Goal: Information Seeking & Learning: Learn about a topic

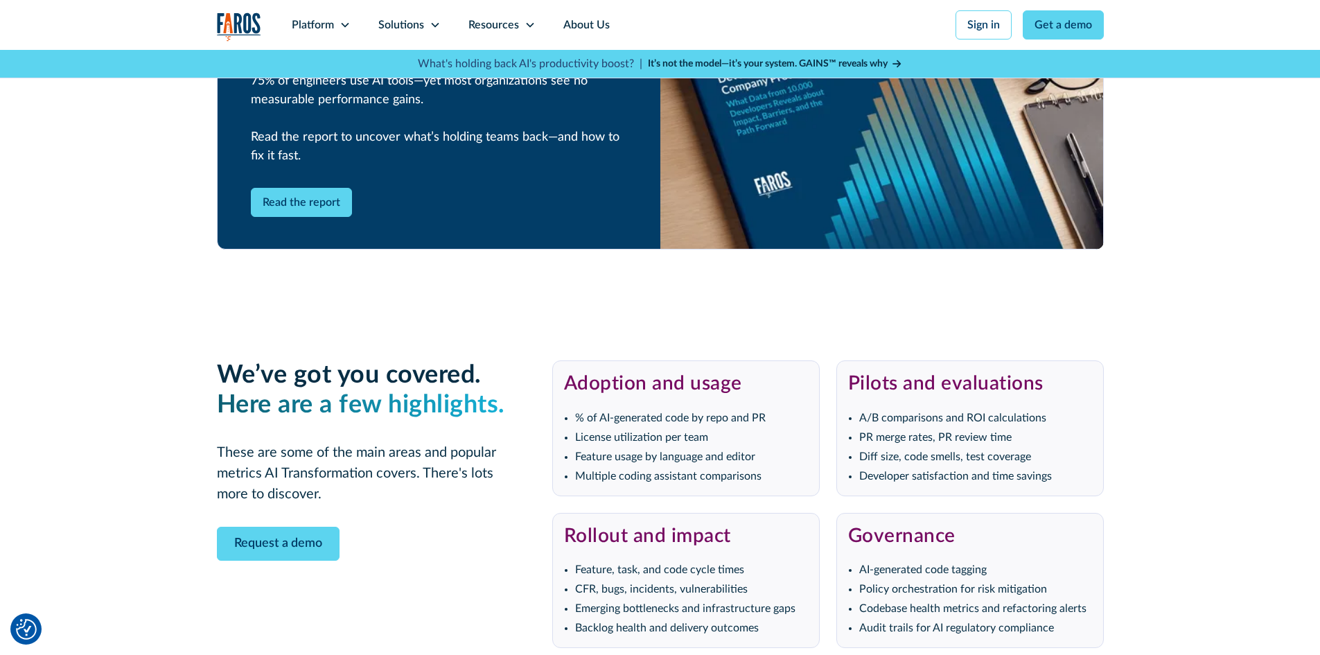
scroll to position [2841, 0]
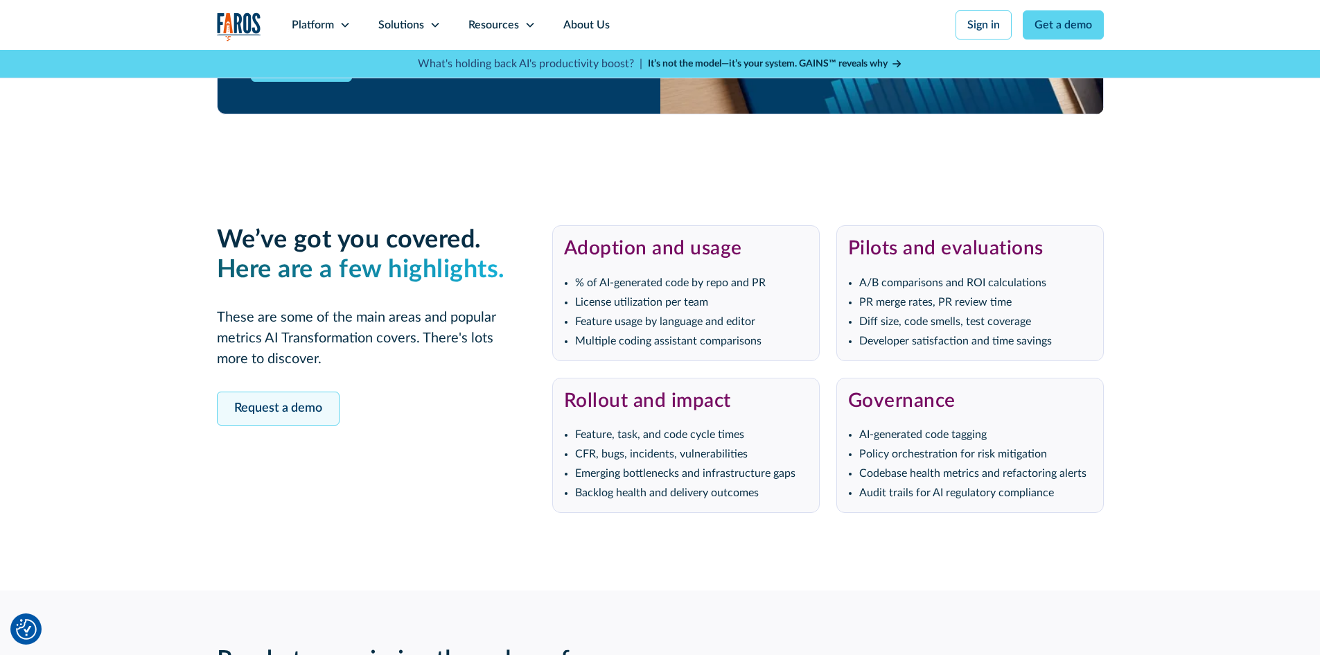
click at [302, 398] on link "Request a demo" at bounding box center [278, 408] width 123 height 34
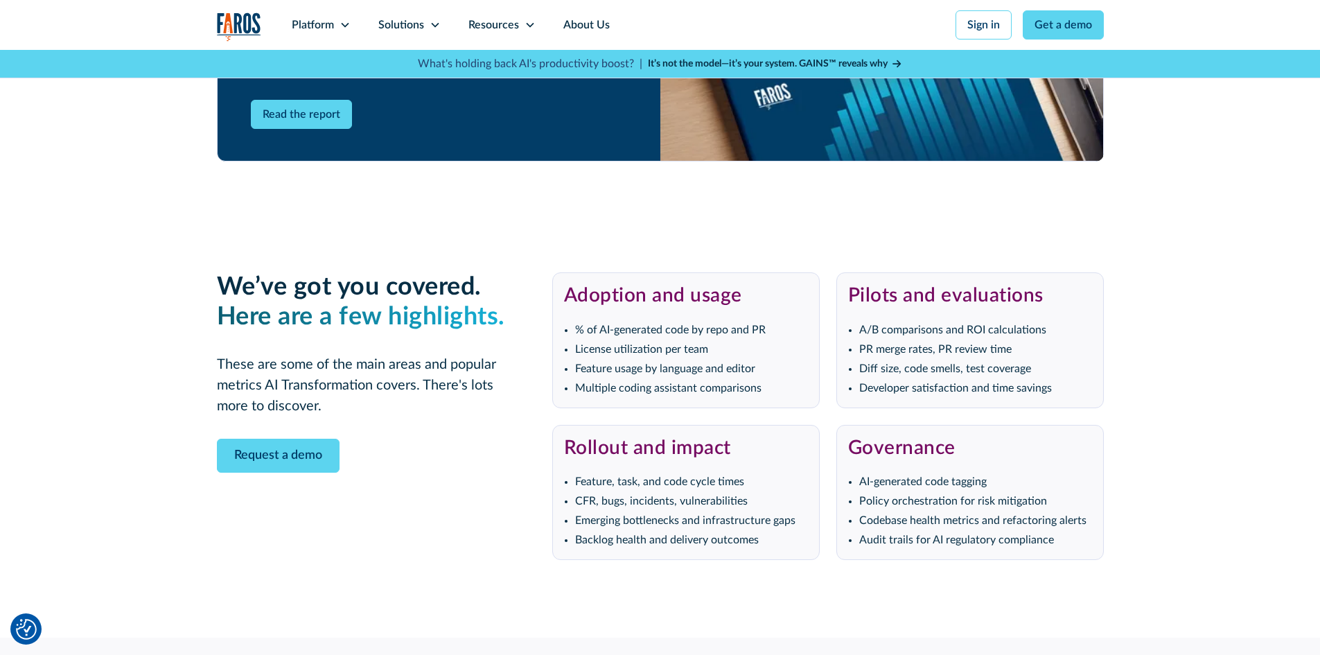
scroll to position [2530, 0]
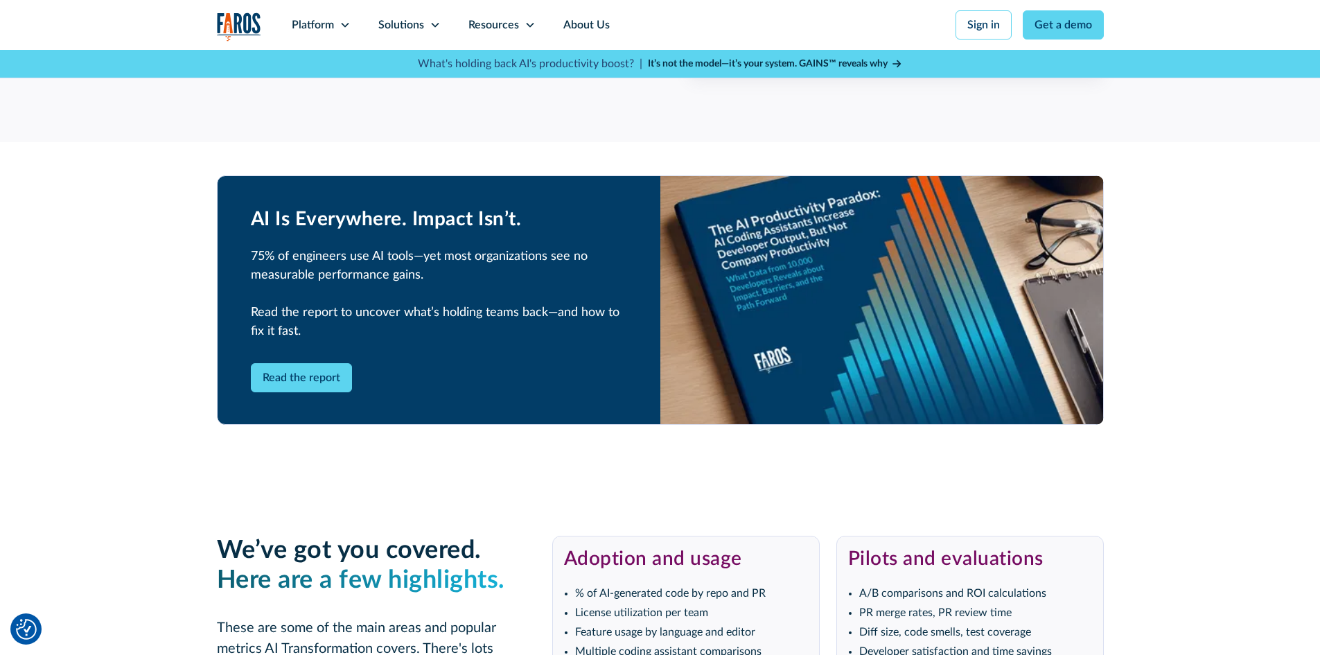
click at [777, 63] on strong "It’s not the model—it’s your system. GAINS™ reveals why" at bounding box center [768, 64] width 240 height 10
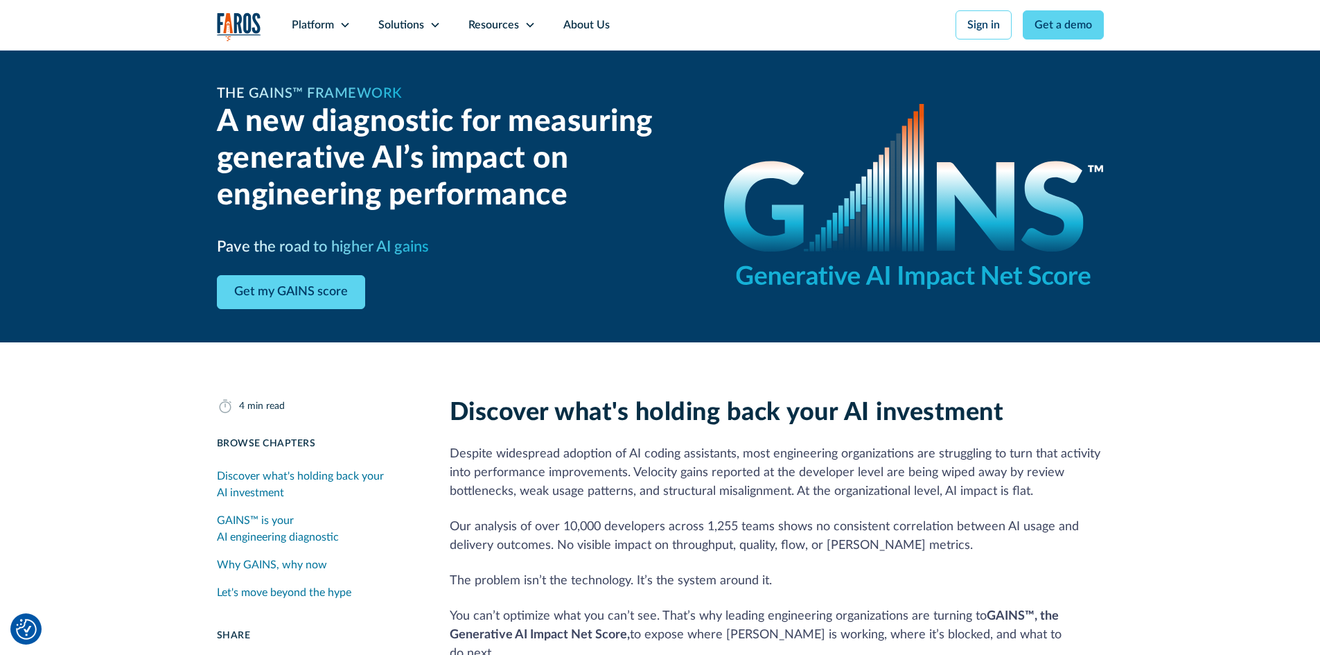
click at [267, 562] on div "Why GAINS, why now" at bounding box center [272, 564] width 110 height 17
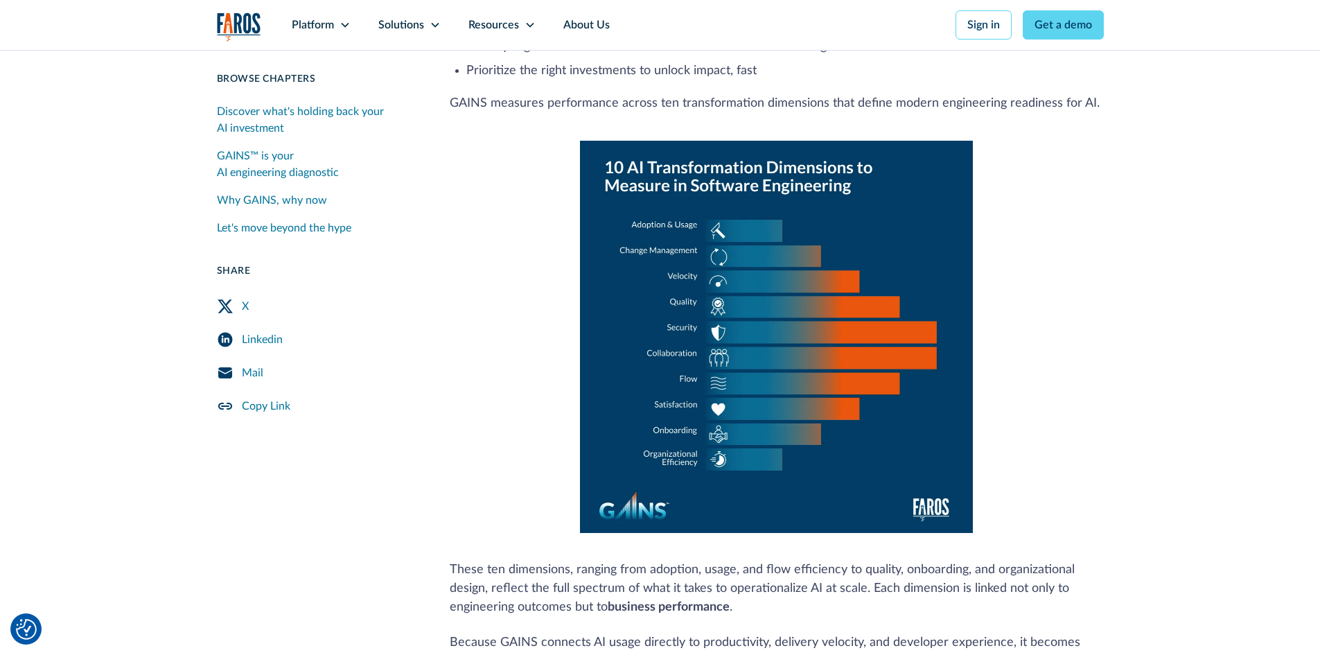
scroll to position [582, 0]
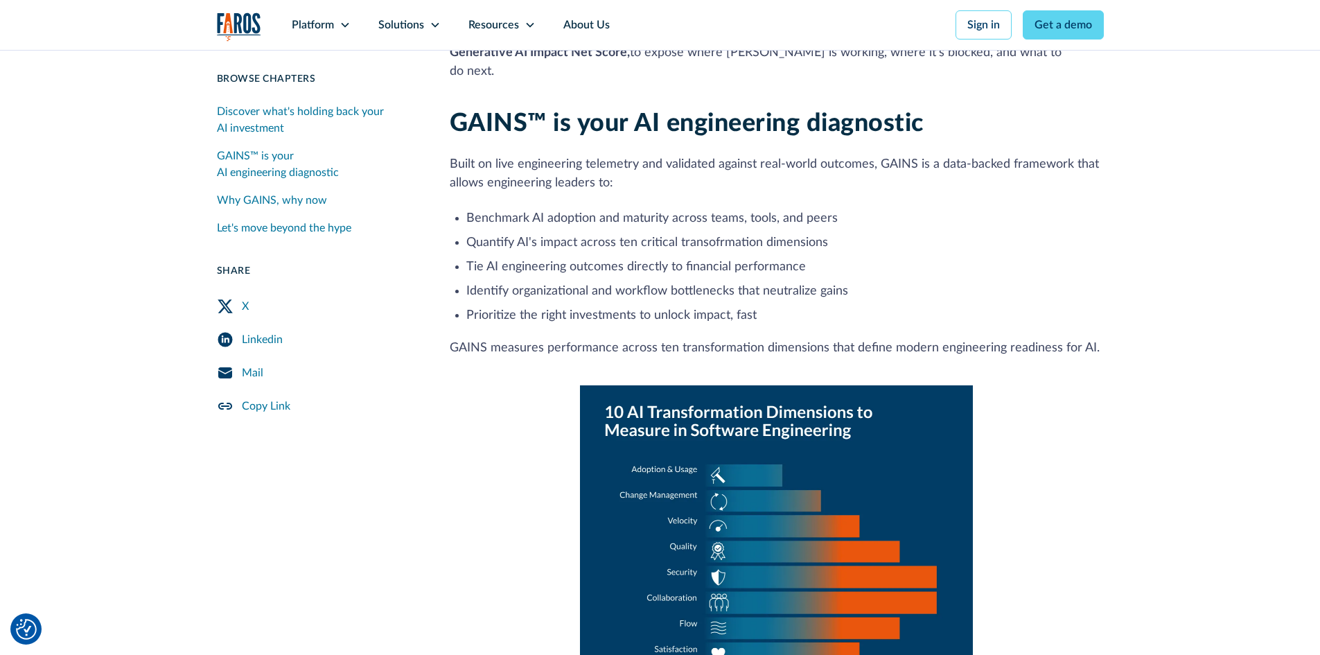
click at [265, 367] on link "Mail" at bounding box center [317, 372] width 200 height 33
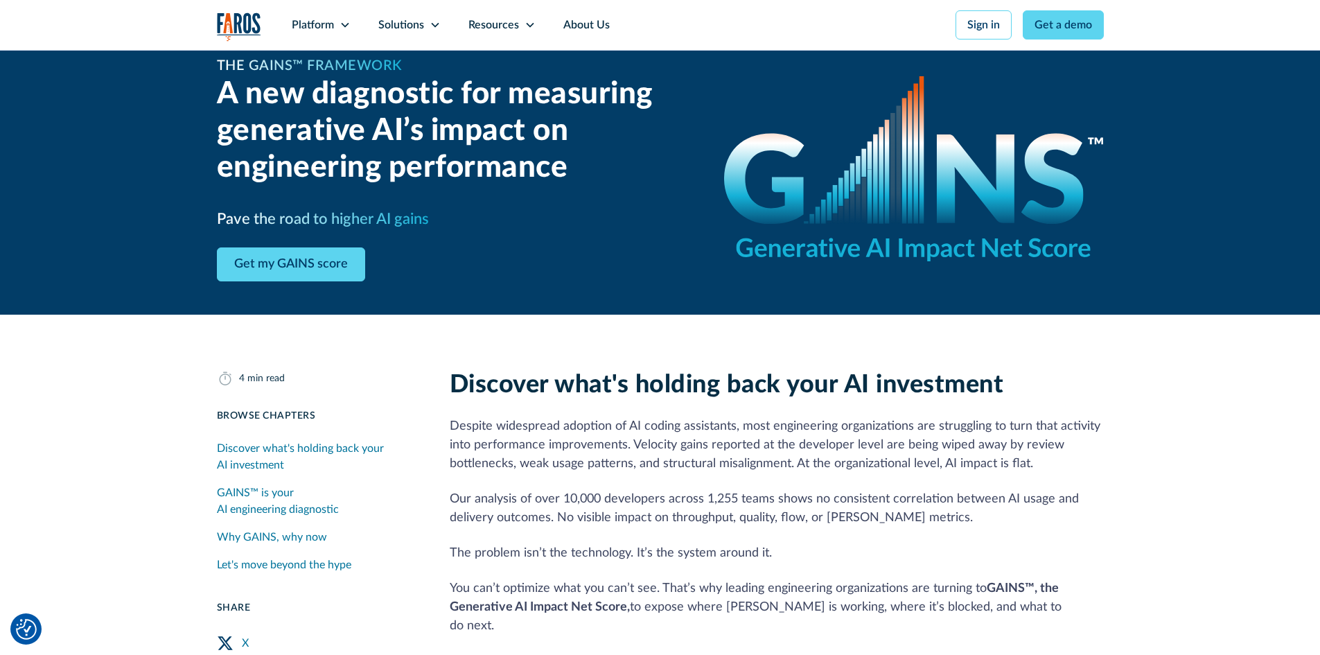
scroll to position [0, 0]
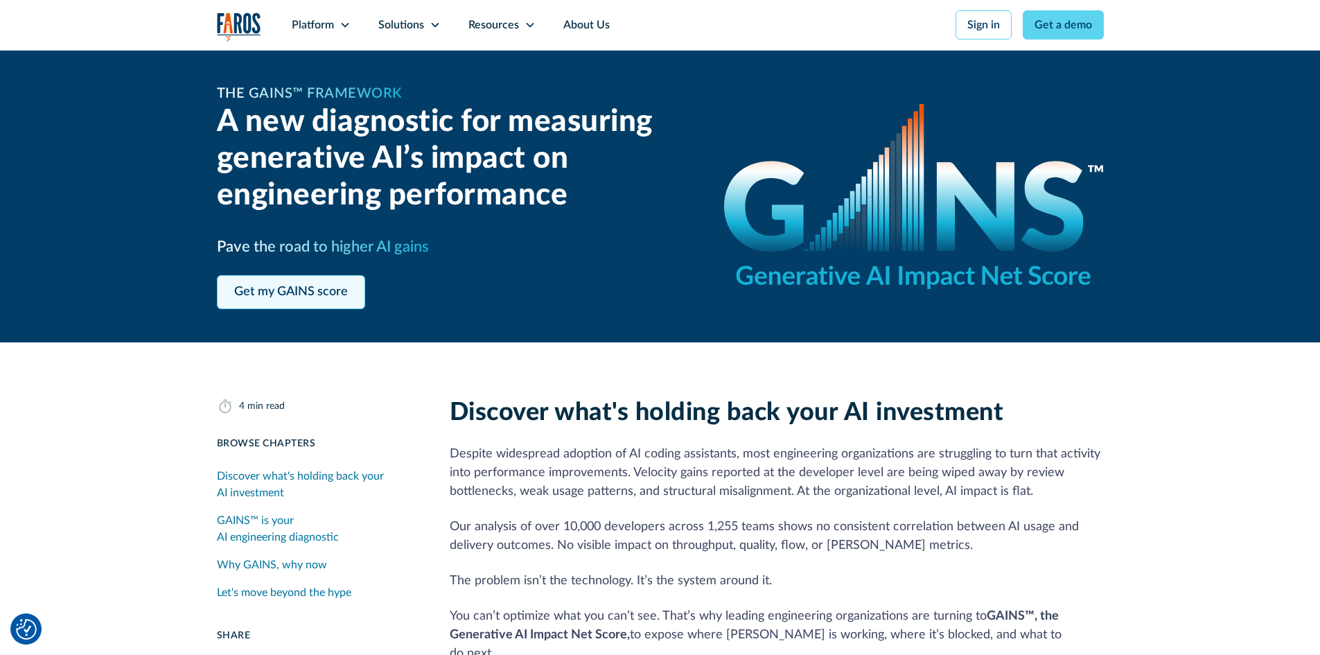
click at [335, 281] on link "Get my GAINS score" at bounding box center [291, 292] width 148 height 34
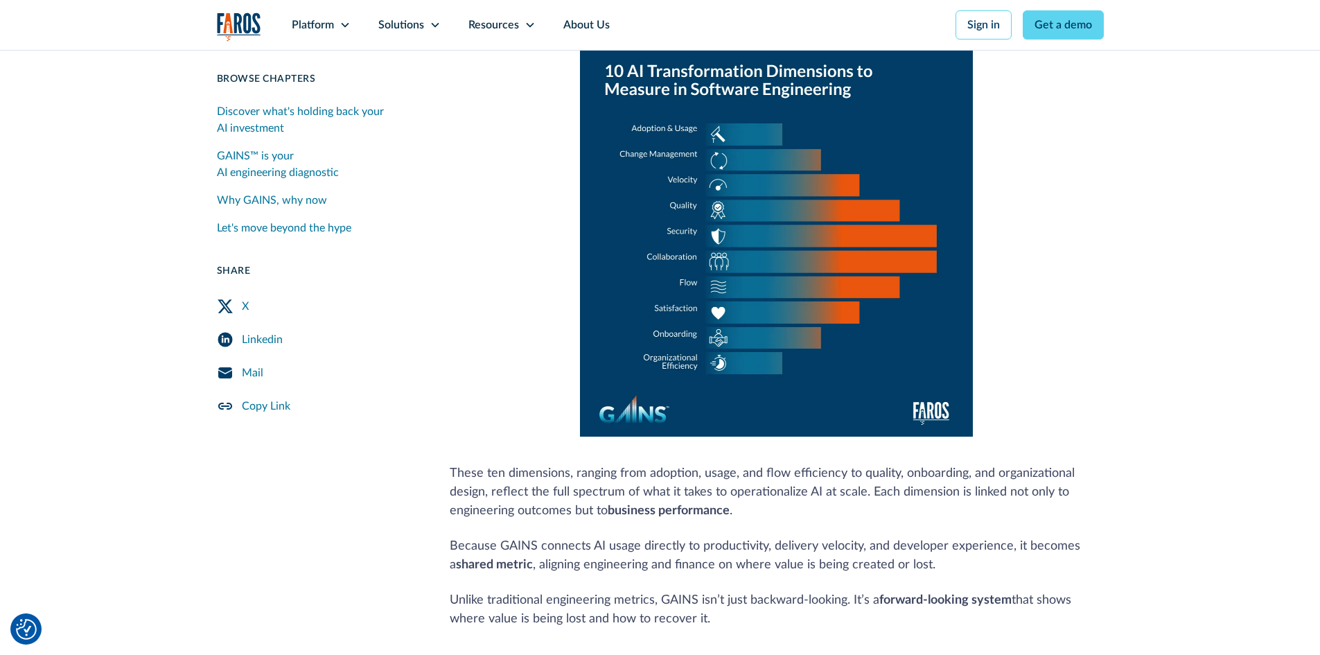
scroll to position [908, 0]
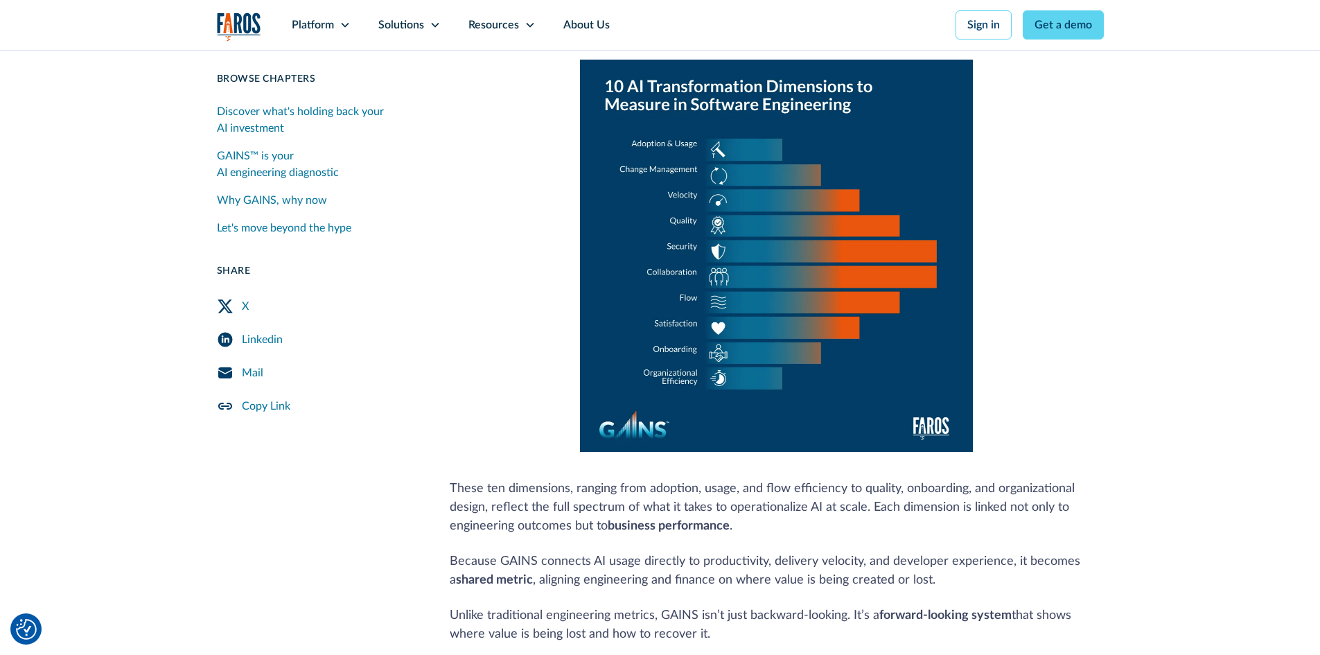
click at [272, 342] on div "Linkedin" at bounding box center [262, 339] width 41 height 17
